Goal: Communication & Community: Connect with others

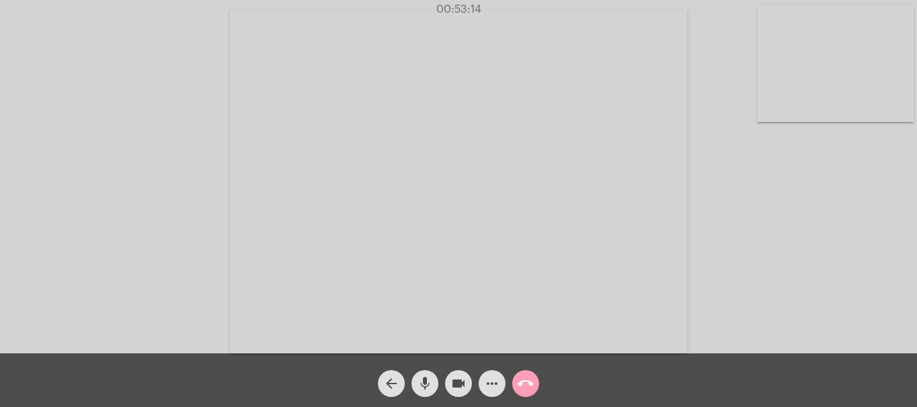
click at [527, 381] on mat-icon "call_end" at bounding box center [526, 384] width 16 height 16
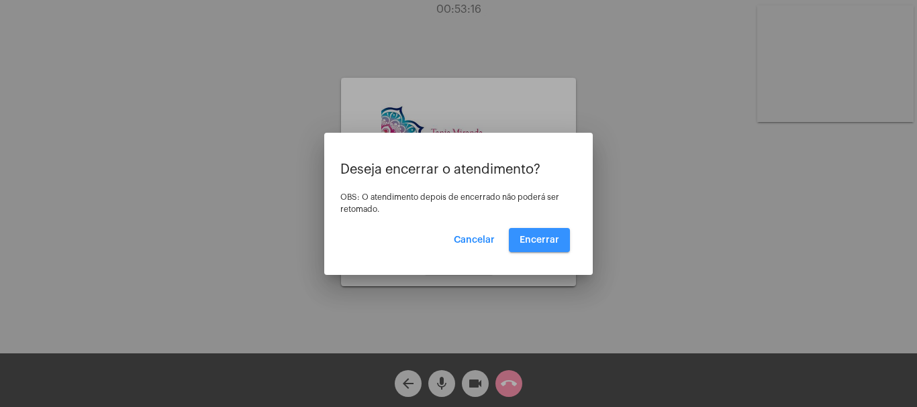
click at [540, 236] on span "Encerrar" at bounding box center [540, 240] width 40 height 9
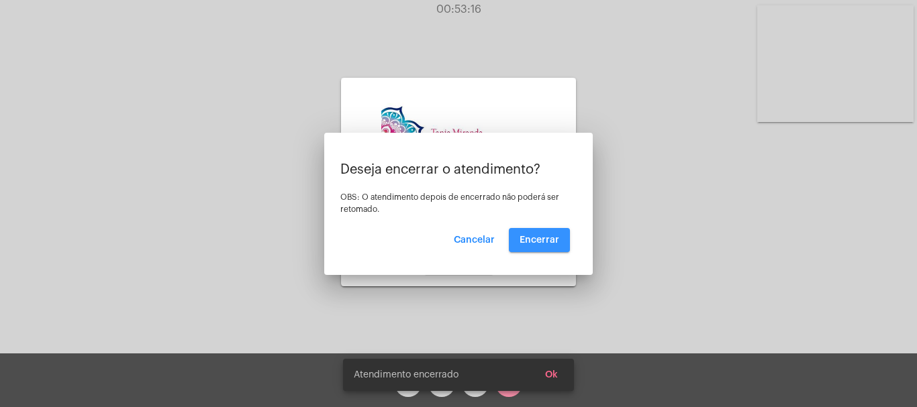
click at [540, 236] on span "Encerrar" at bounding box center [540, 240] width 40 height 9
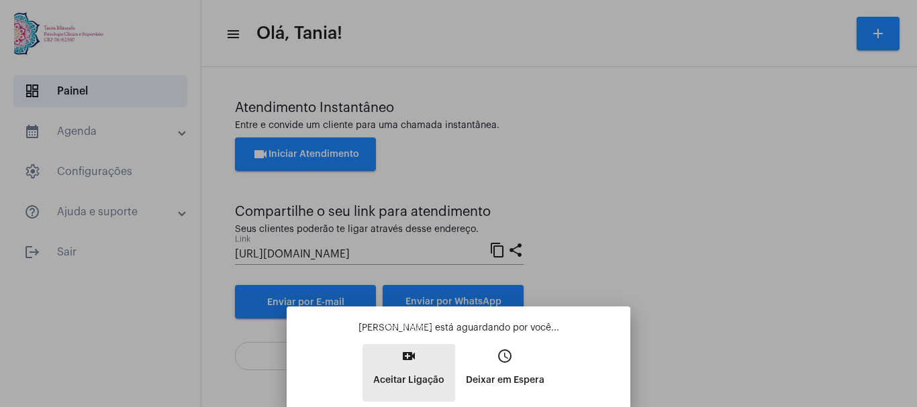
click at [414, 359] on mat-icon "video_call" at bounding box center [409, 356] width 16 height 16
